Goal: Check status: Check status

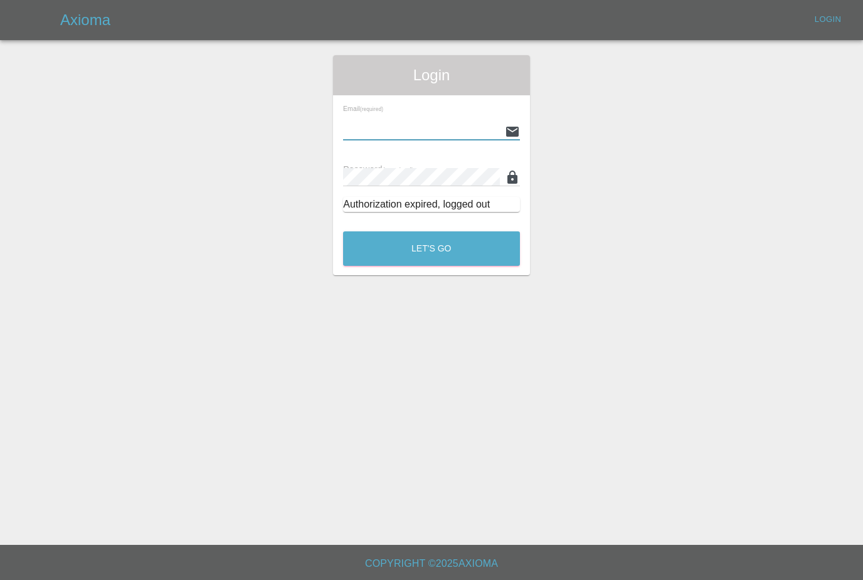
type input "[PERSON_NAME][EMAIL_ADDRESS][PERSON_NAME][DOMAIN_NAME]"
click at [432, 248] on button "Let's Go" at bounding box center [431, 248] width 177 height 35
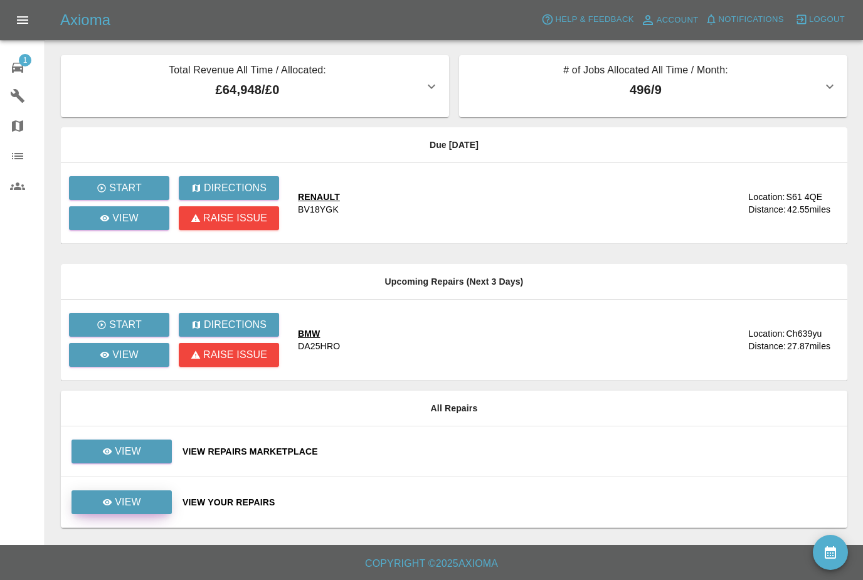
click at [157, 506] on link "View" at bounding box center [122, 503] width 100 height 24
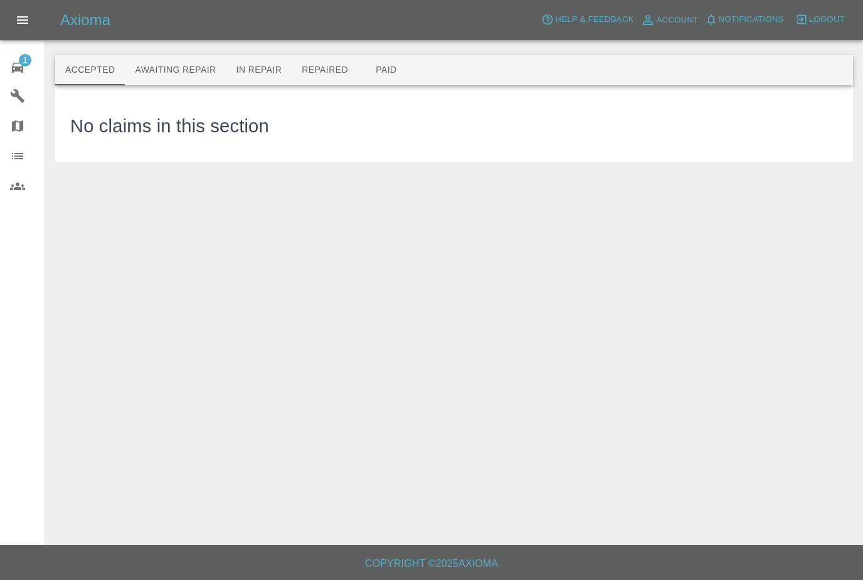
click at [168, 71] on button "Awaiting Repair" at bounding box center [175, 70] width 101 height 30
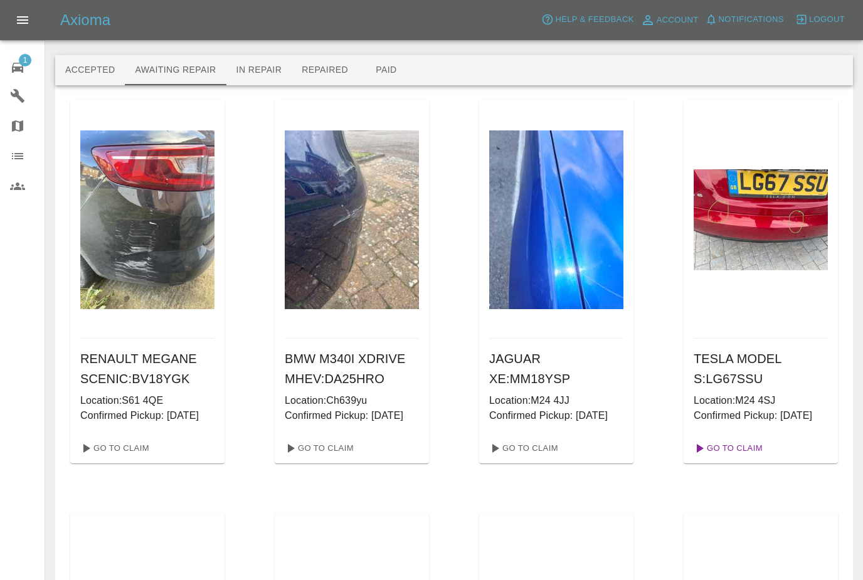
click at [720, 459] on link "Go To Claim" at bounding box center [727, 449] width 77 height 20
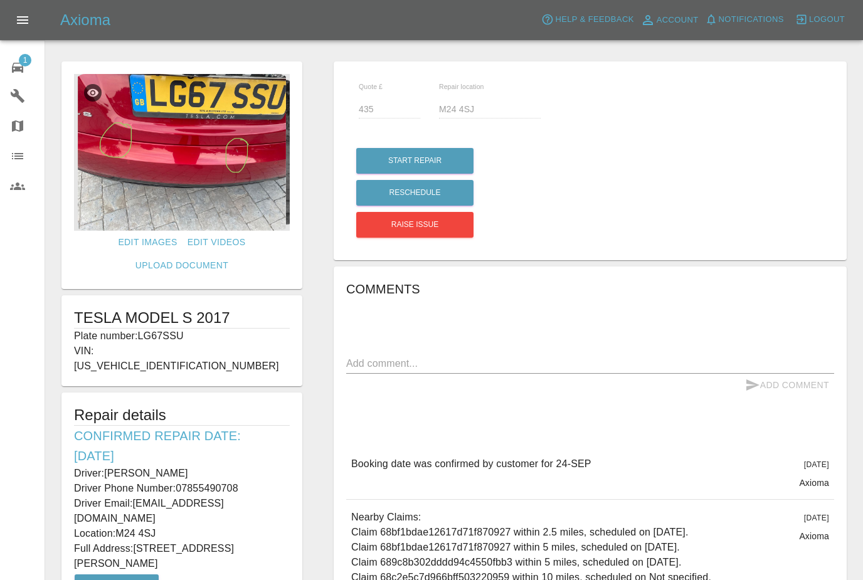
click at [144, 171] on img at bounding box center [182, 152] width 216 height 157
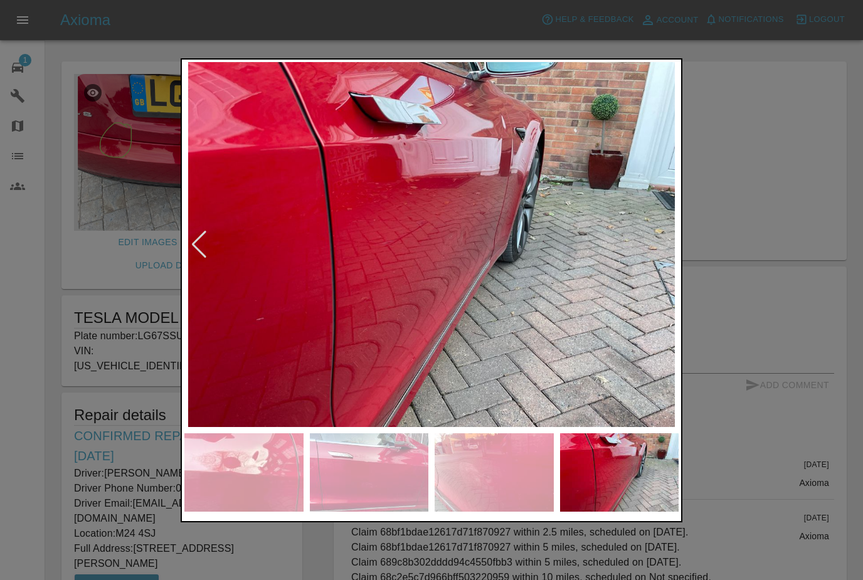
click at [52, 266] on div at bounding box center [431, 290] width 863 height 580
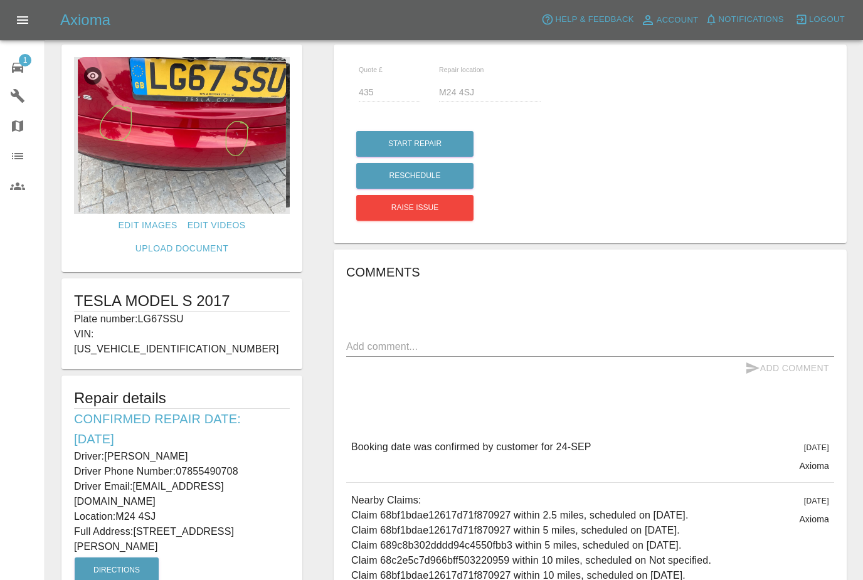
scroll to position [11, 0]
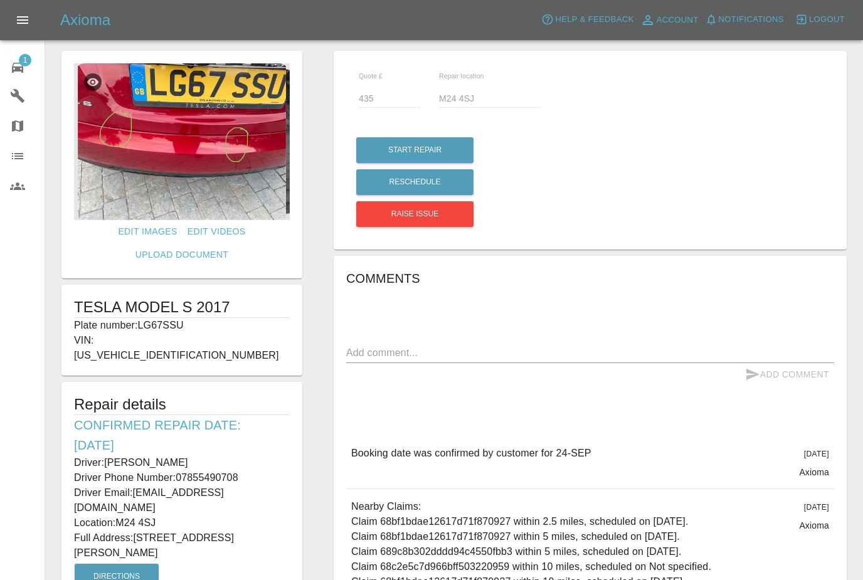
click at [24, 62] on span "1" at bounding box center [25, 60] width 13 height 13
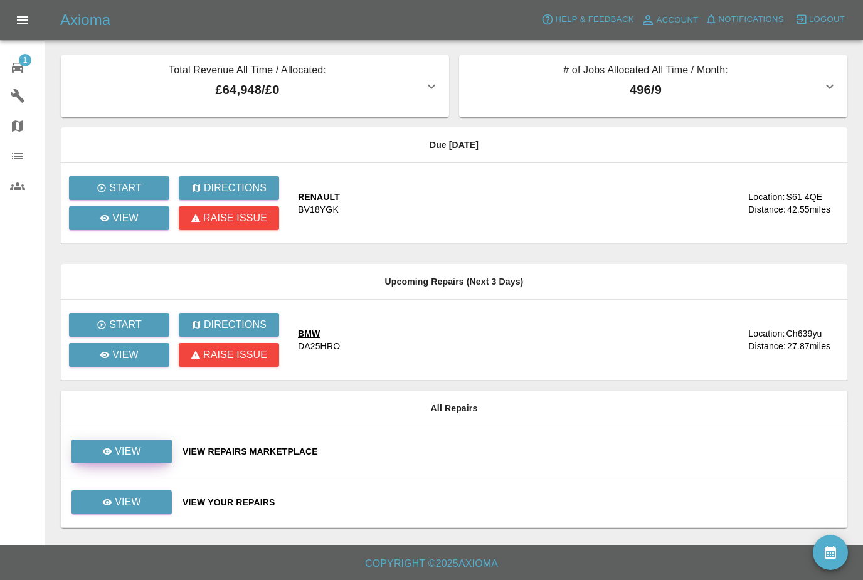
click at [124, 457] on p "View" at bounding box center [128, 451] width 26 height 15
